Goal: Information Seeking & Learning: Learn about a topic

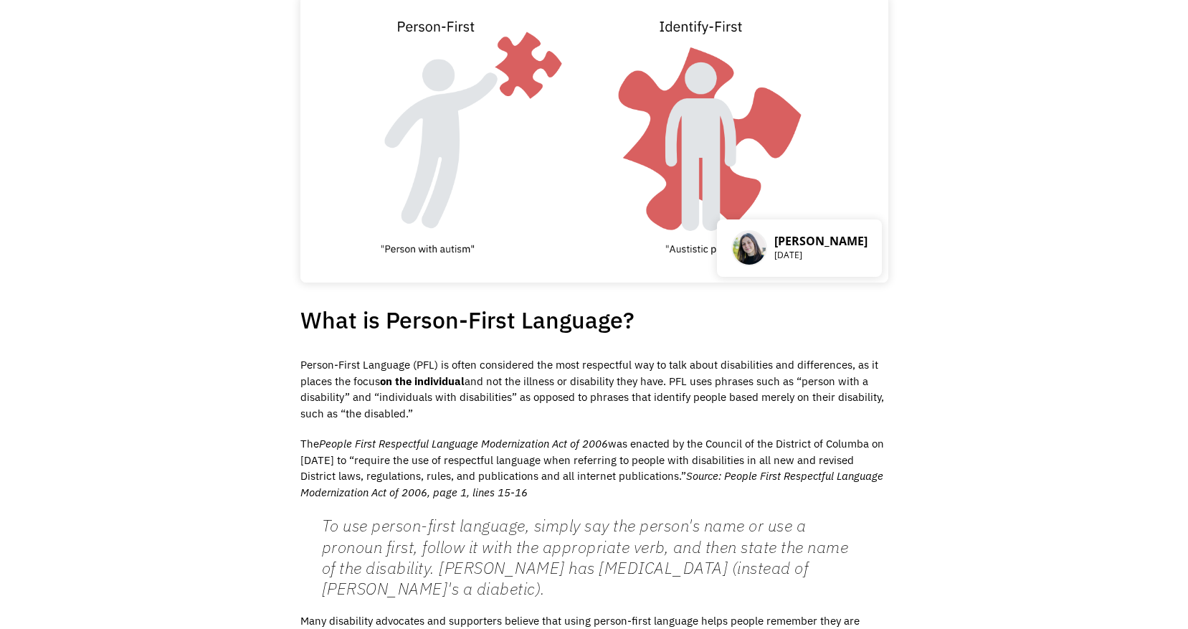
scroll to position [96, 0]
click at [767, 248] on img at bounding box center [749, 247] width 36 height 36
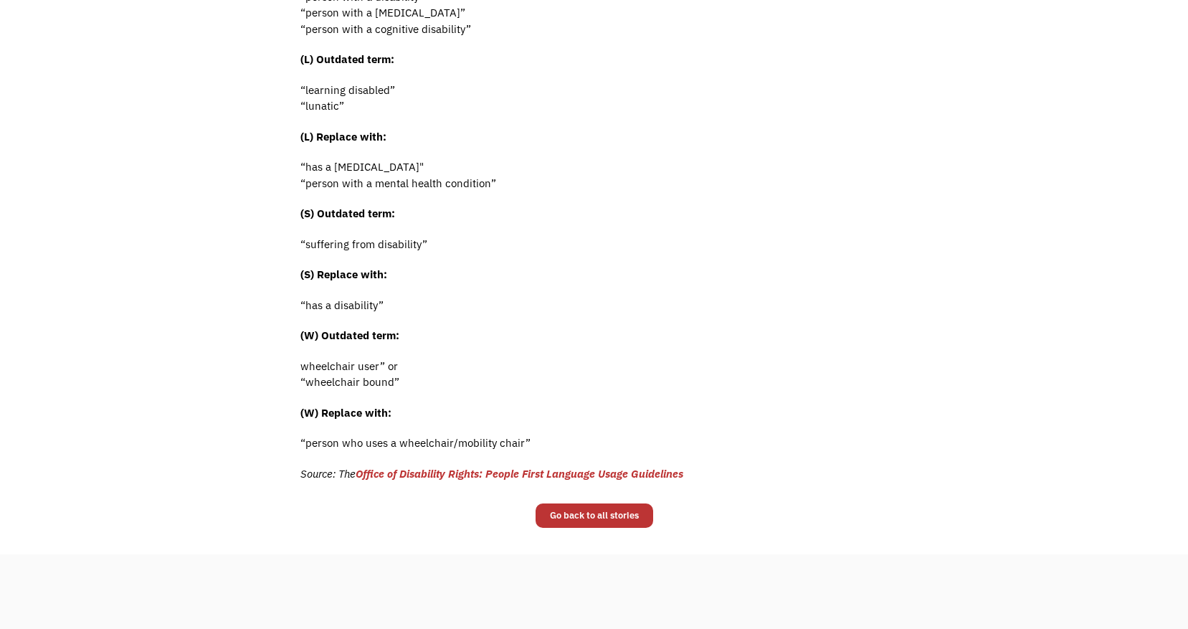
scroll to position [2658, 0]
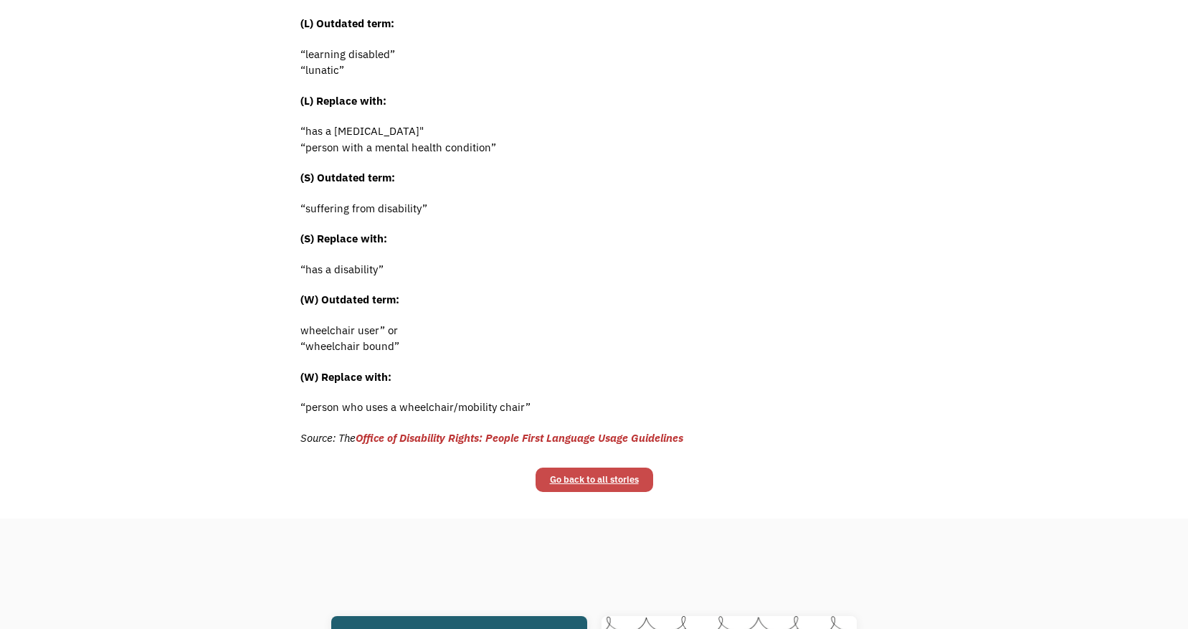
click at [586, 483] on link "Go back to all stories" at bounding box center [595, 480] width 118 height 24
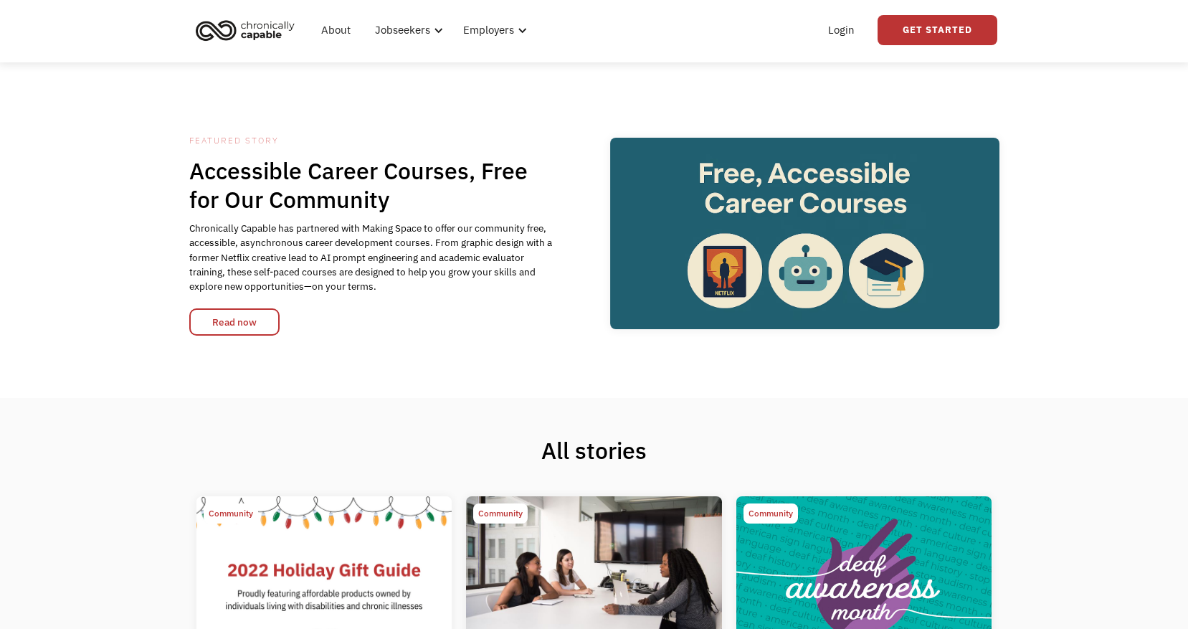
scroll to position [24, 0]
